Goal: Navigation & Orientation: Find specific page/section

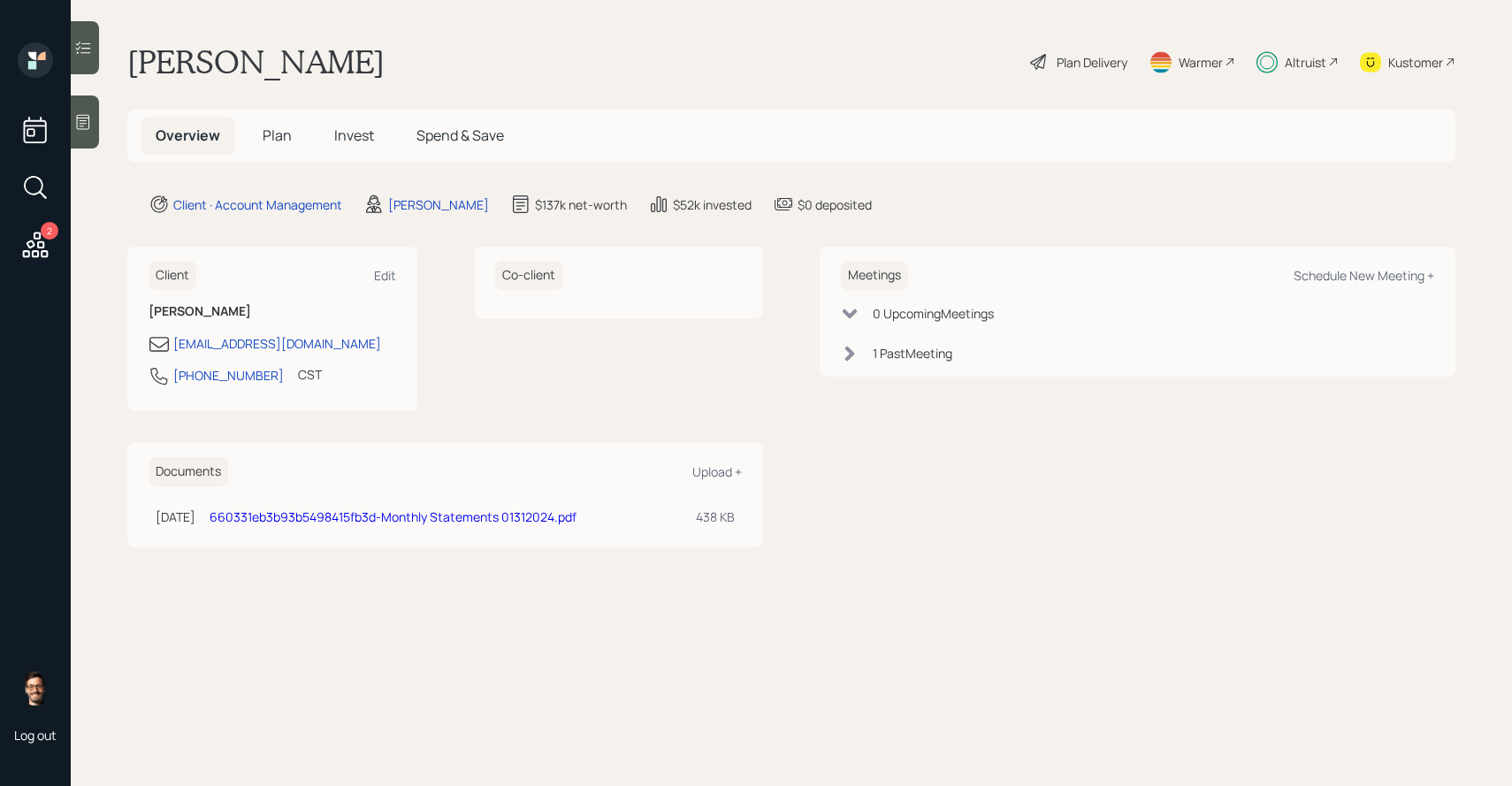
click at [274, 132] on span "Plan" at bounding box center [277, 135] width 29 height 19
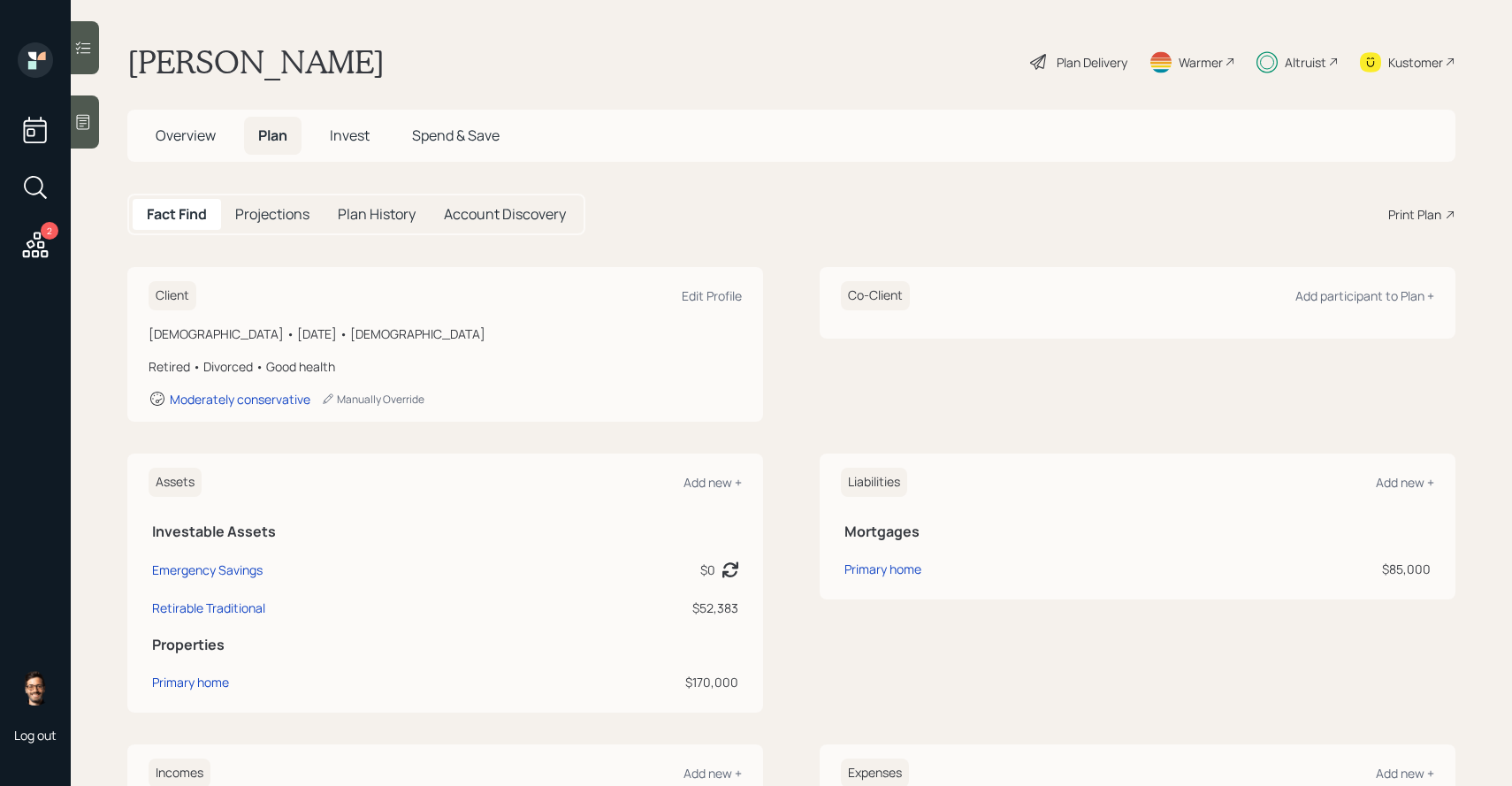
click at [351, 131] on span "Invest" at bounding box center [349, 135] width 39 height 19
